Goal: Find specific page/section: Find specific page/section

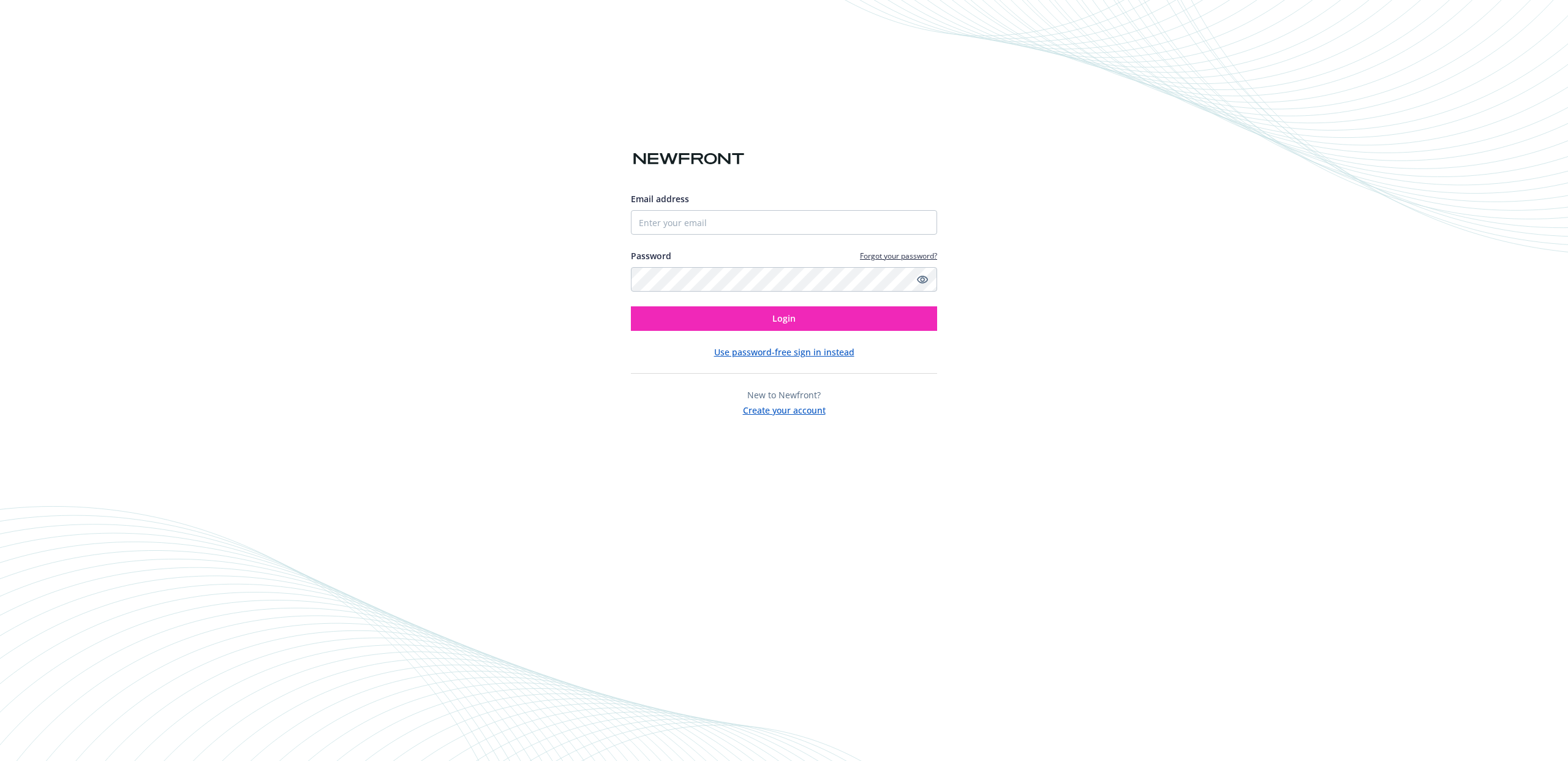
click at [710, 222] on input "Email address" at bounding box center [784, 221] width 306 height 24
click at [0, 760] on com-1password-button at bounding box center [0, 761] width 0 height 0
type input "[EMAIL_ADDRESS][DOMAIN_NAME]"
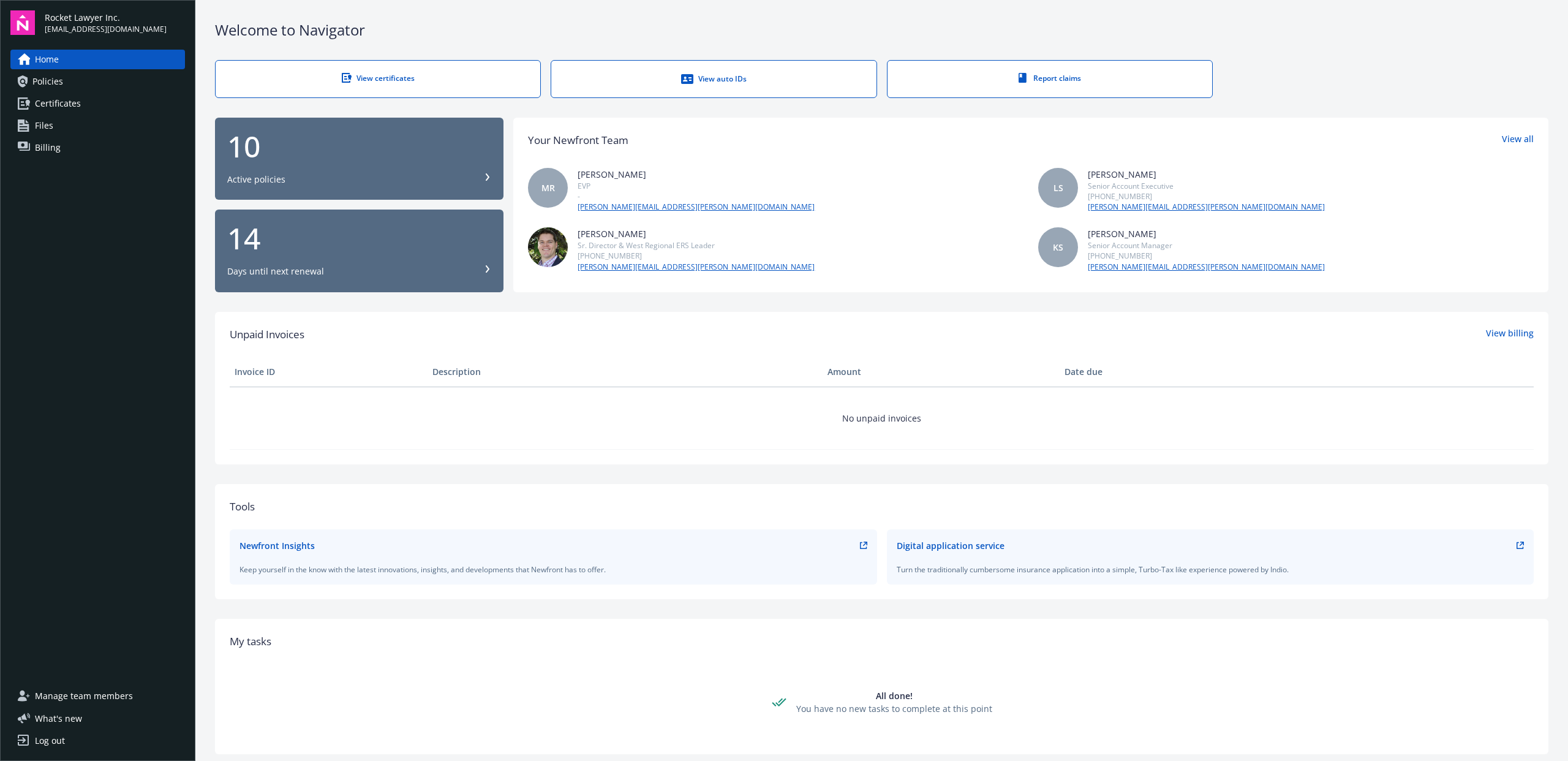
click at [49, 147] on span "Billing" at bounding box center [48, 147] width 25 height 20
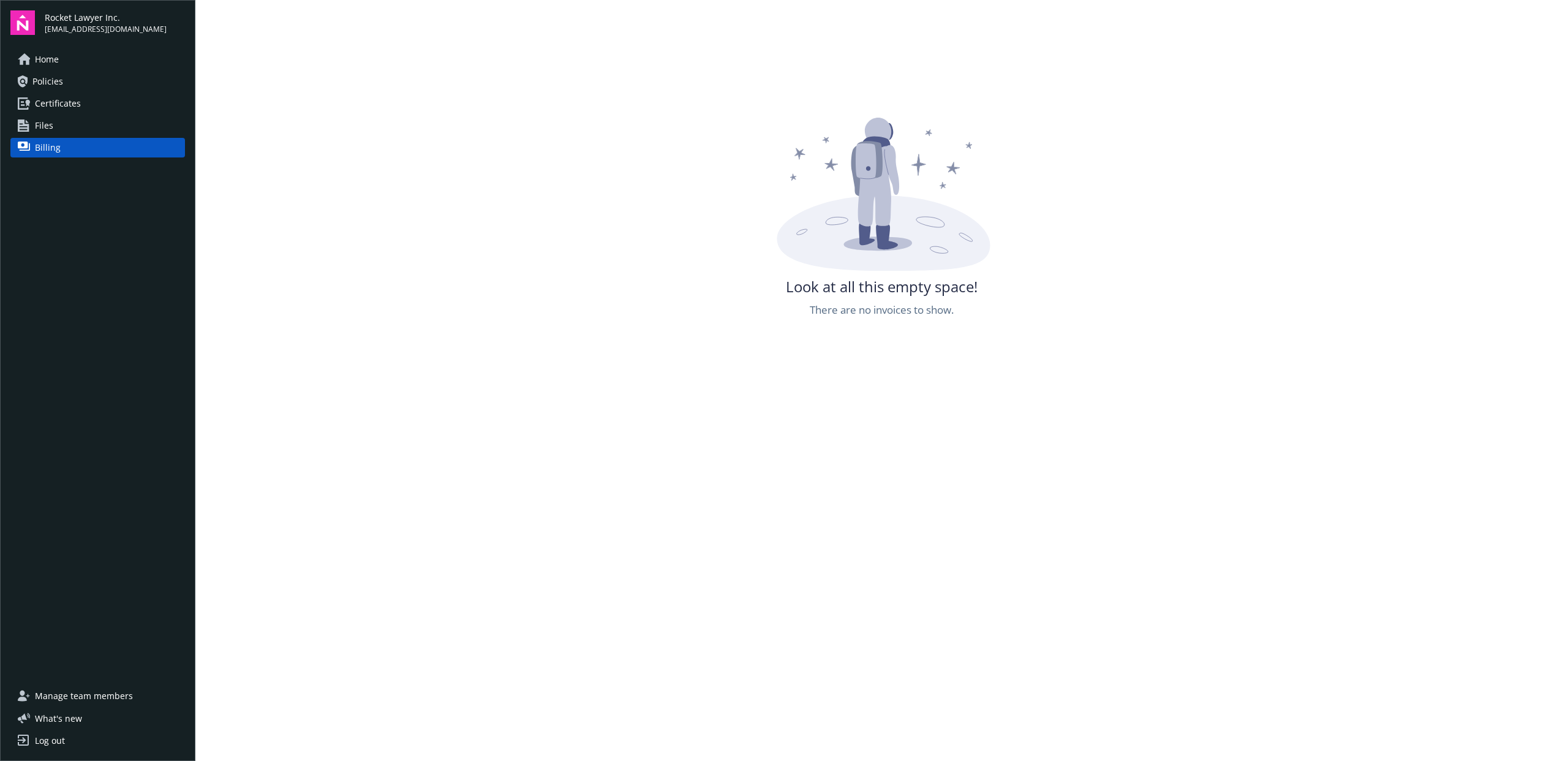
click at [73, 125] on link "Files" at bounding box center [98, 126] width 175 height 20
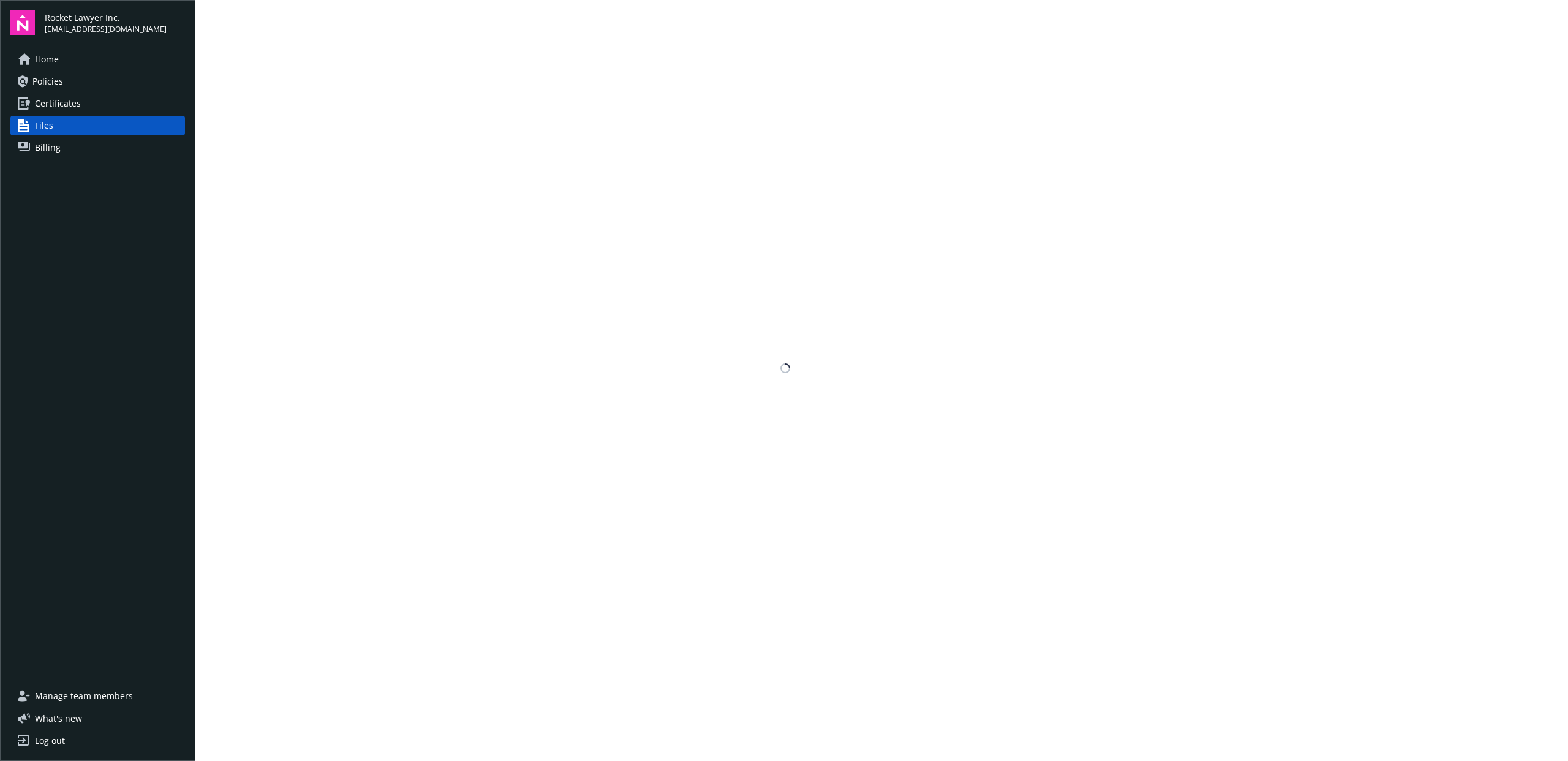
click at [66, 148] on link "Billing" at bounding box center [98, 147] width 175 height 20
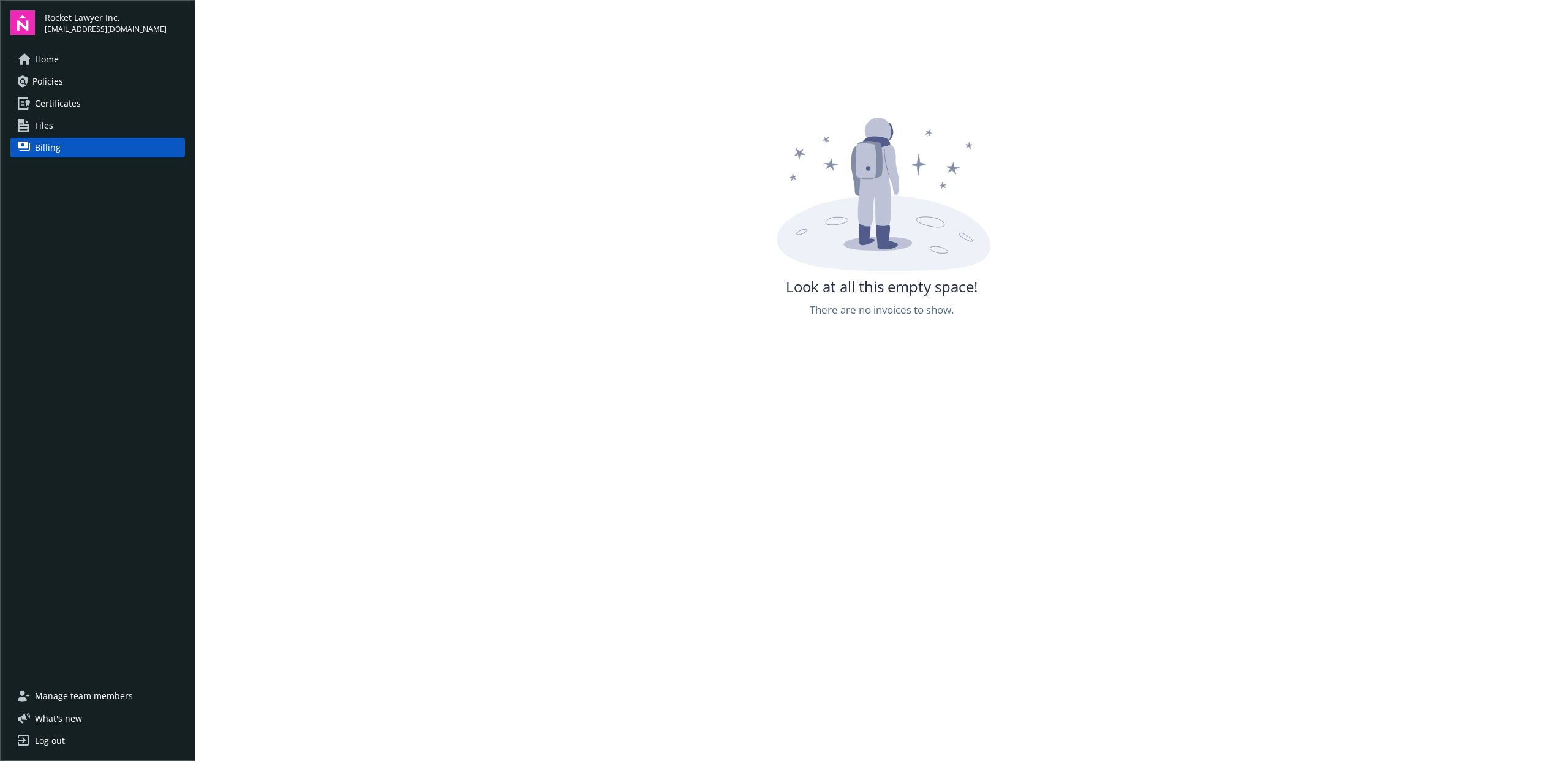
click at [56, 121] on link "Files" at bounding box center [98, 126] width 175 height 20
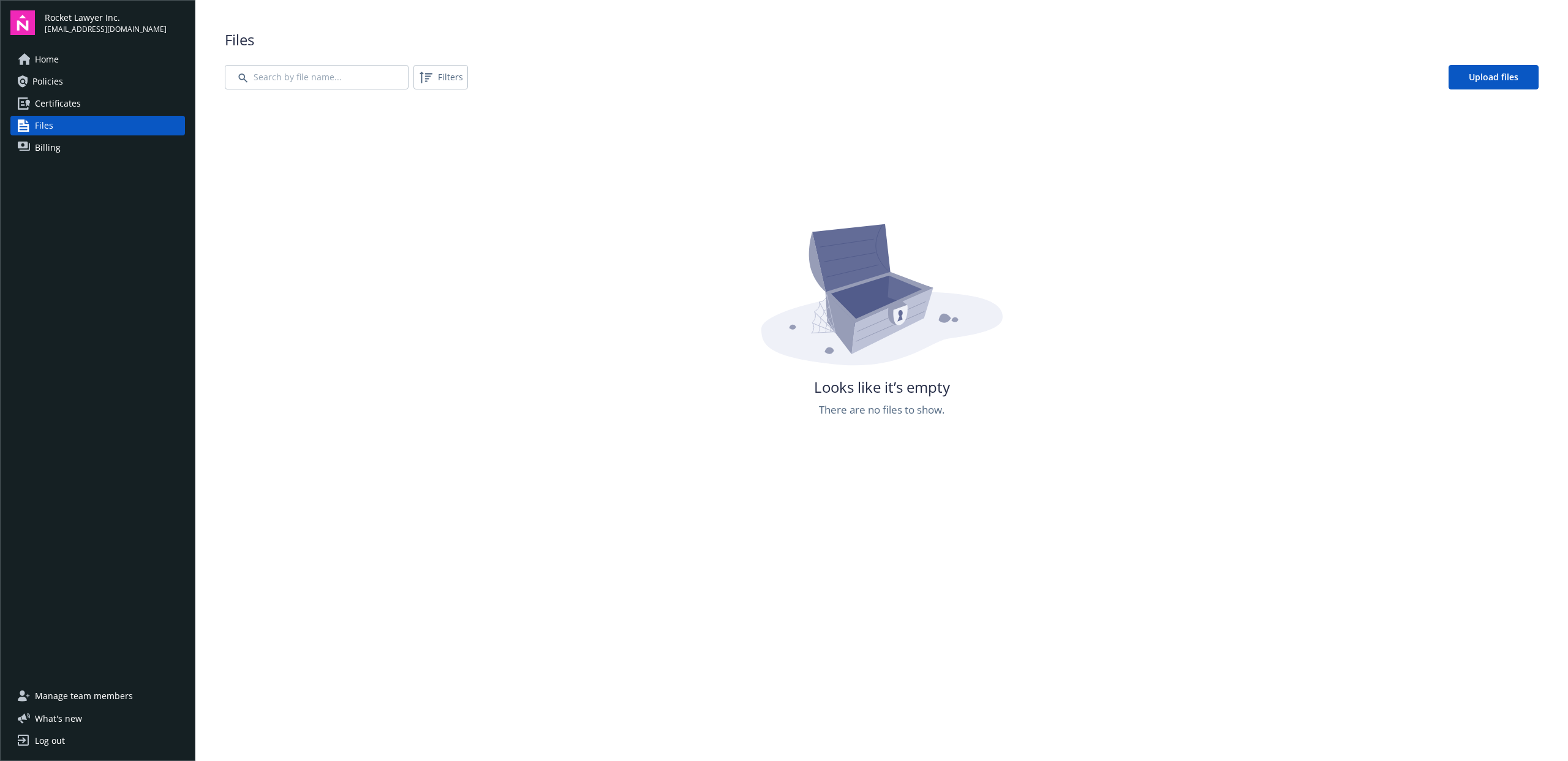
click at [56, 135] on link "Files" at bounding box center [98, 126] width 175 height 20
